Goal: Find specific page/section: Find specific page/section

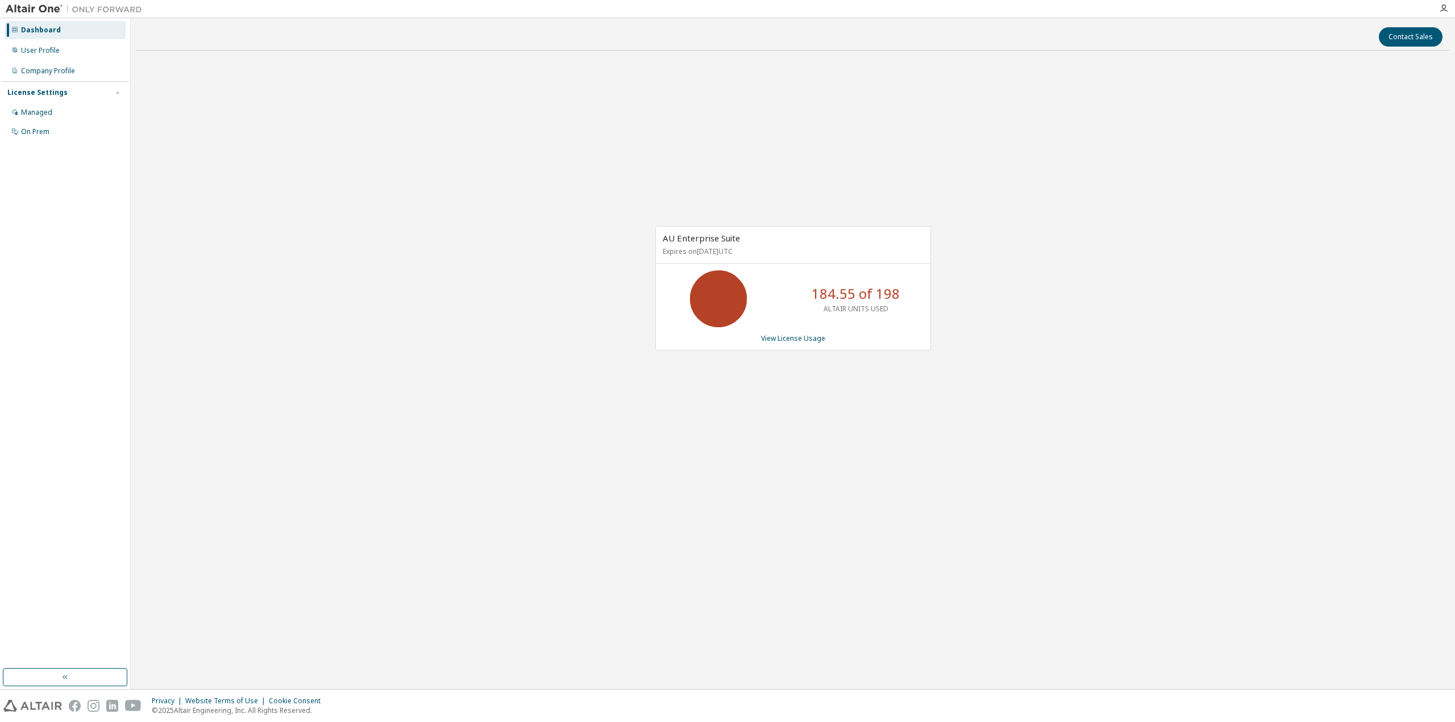
click at [276, 57] on div "Contact Sales AU Enterprise Suite Expires on [DATE] UTC 184.55 of 198 ALTAIR UN…" at bounding box center [792, 354] width 1313 height 660
click at [58, 267] on div "Dashboard User Profile Company Profile License Settings Managed On Prem" at bounding box center [65, 343] width 127 height 647
